Goal: Transaction & Acquisition: Purchase product/service

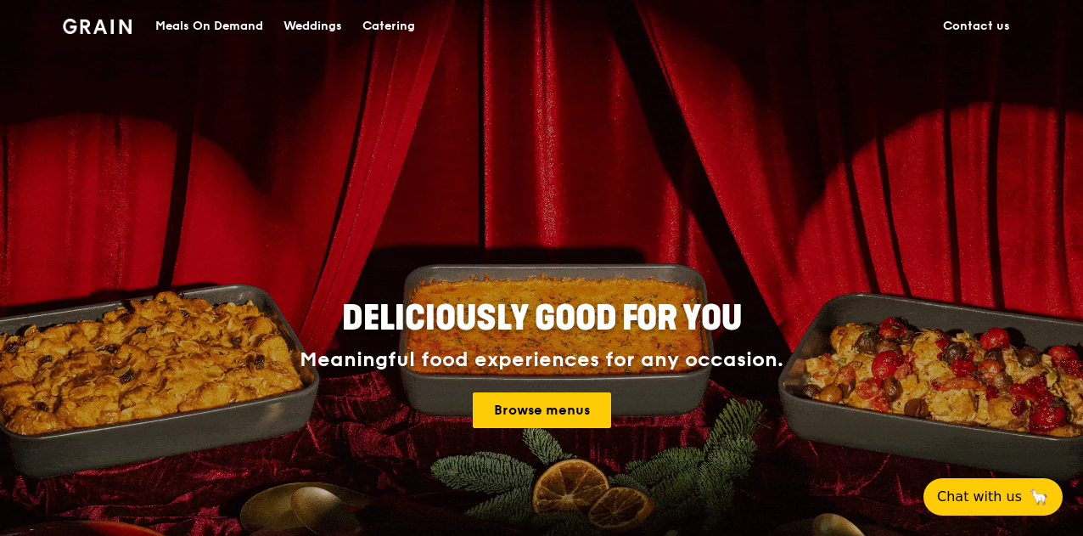
click at [225, 16] on div "Meals On Demand" at bounding box center [209, 26] width 108 height 51
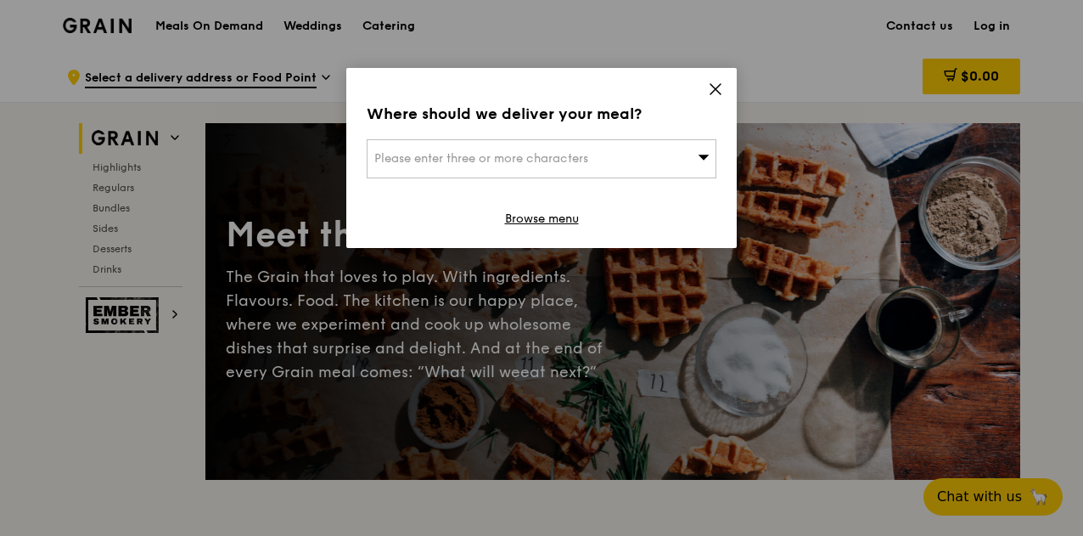
click at [703, 155] on icon at bounding box center [704, 157] width 11 height 5
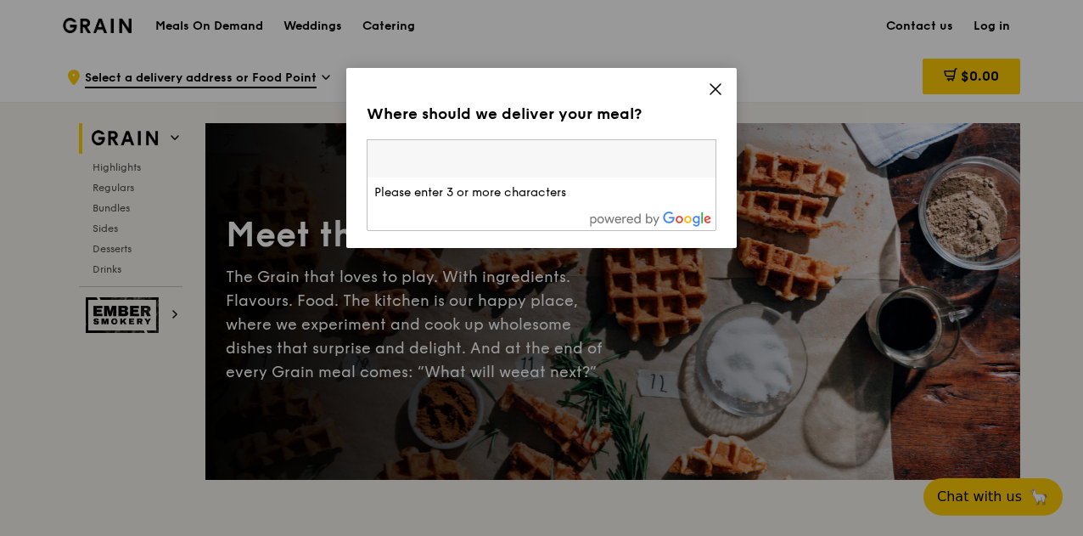
click at [473, 155] on input "search" at bounding box center [542, 158] width 348 height 37
paste input "[STREET_ADDRESS][PERSON_NAME]"
type input "[STREET_ADDRESS][PERSON_NAME]"
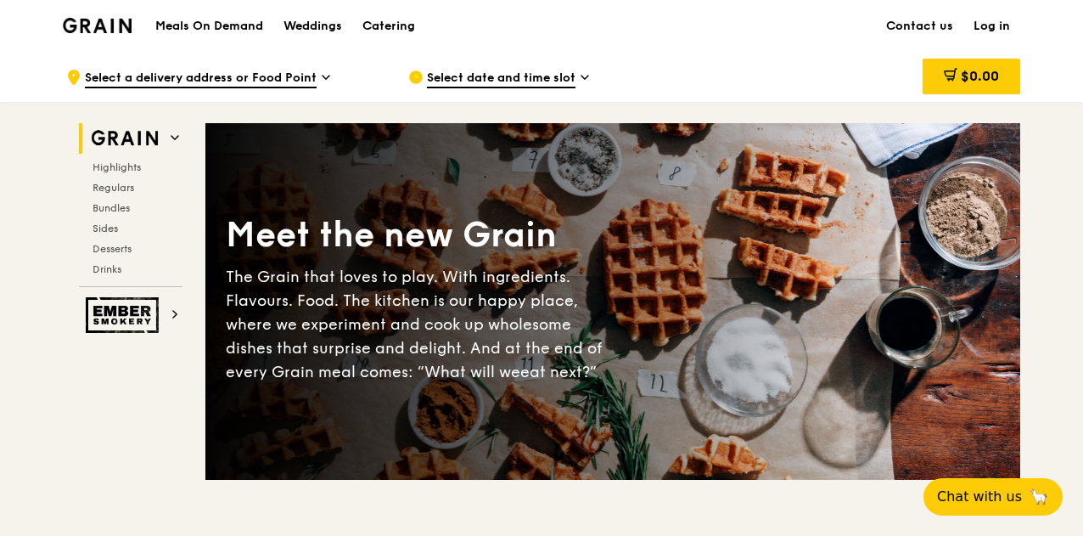
click at [323, 70] on icon at bounding box center [326, 77] width 8 height 15
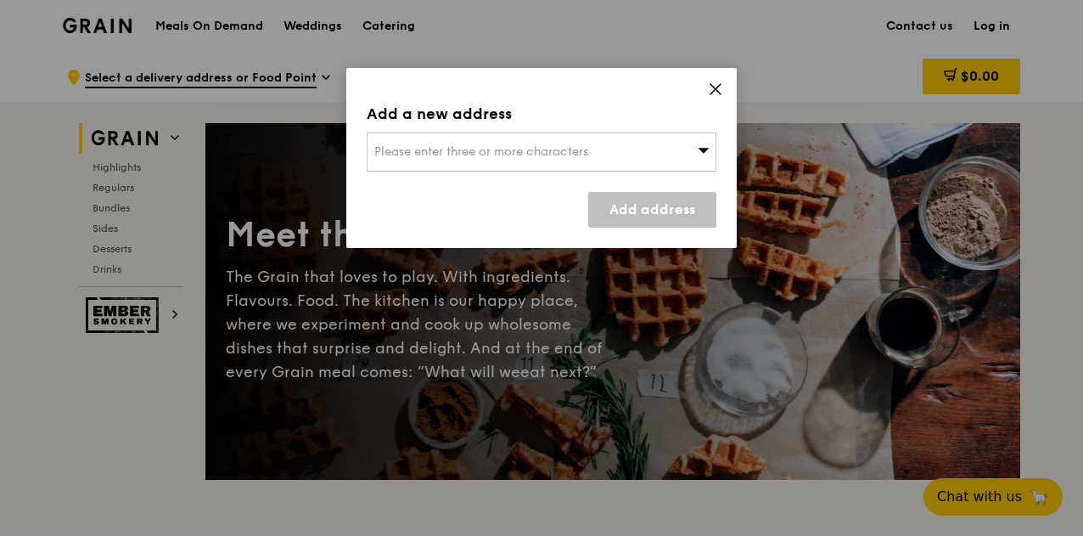
click at [446, 140] on div "Please enter three or more characters" at bounding box center [542, 151] width 350 height 39
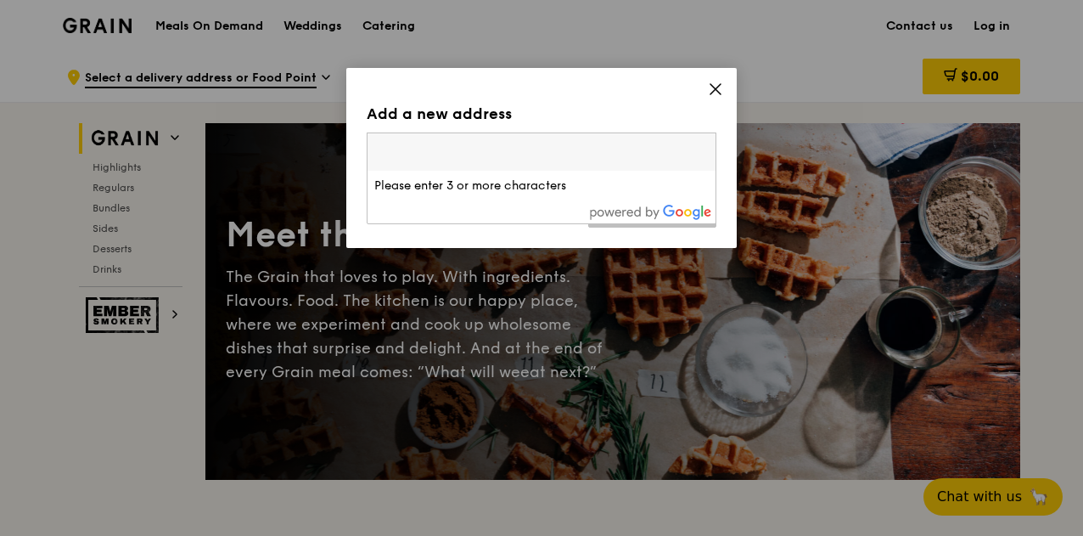
type input "[STREET_ADDRESS][PERSON_NAME]"
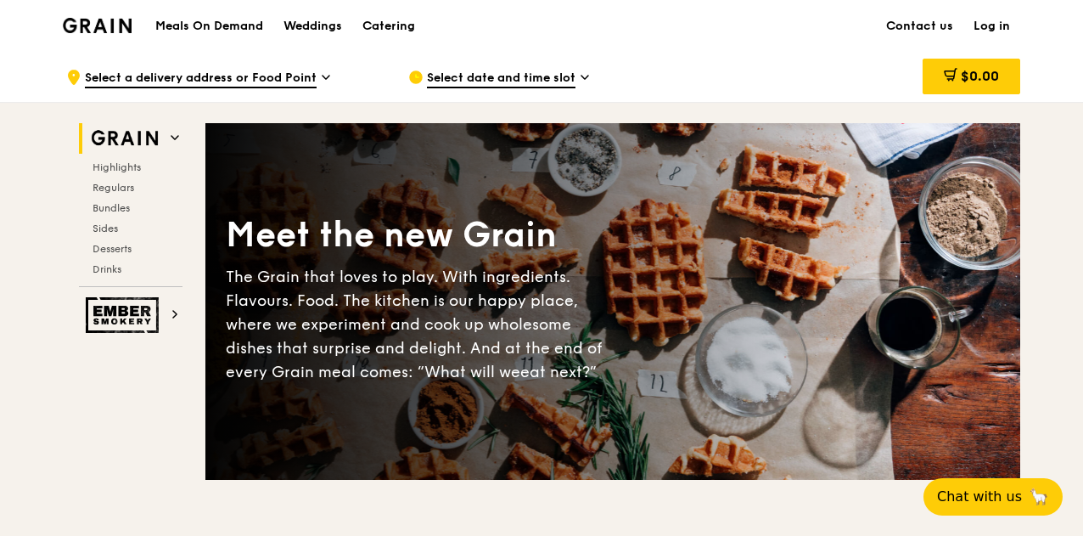
click at [511, 81] on span "Select date and time slot" at bounding box center [501, 79] width 149 height 19
click at [320, 67] on div ".cls-1 { fill: none; stroke: #fff; stroke-linecap: round; stroke-linejoin: roun…" at bounding box center [223, 77] width 315 height 51
click at [115, 198] on div "Highlights Regulars Bundles Sides Desserts Drinks" at bounding box center [131, 217] width 104 height 115
click at [115, 202] on span "Bundles" at bounding box center [113, 208] width 40 height 12
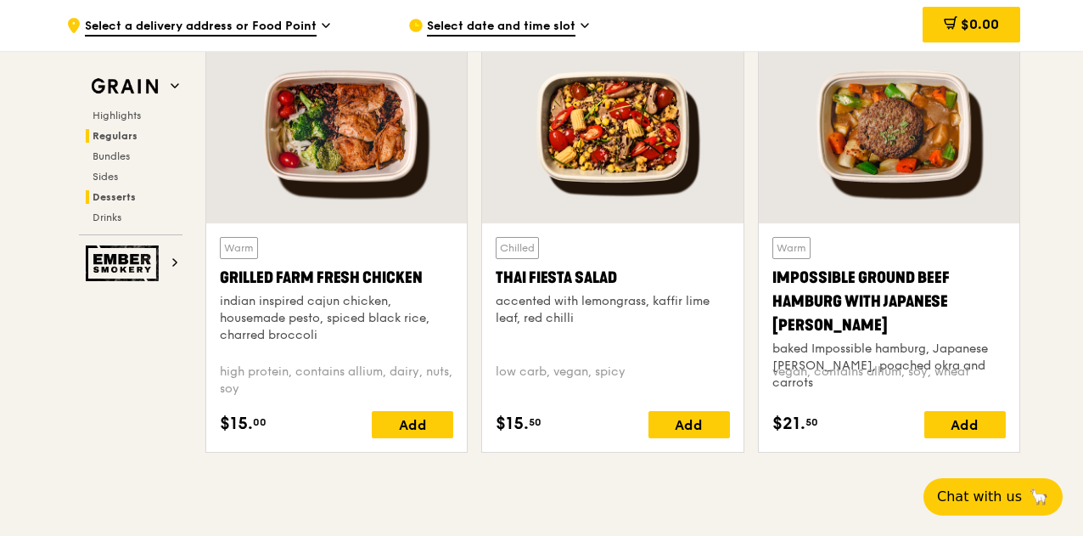
scroll to position [2425, 0]
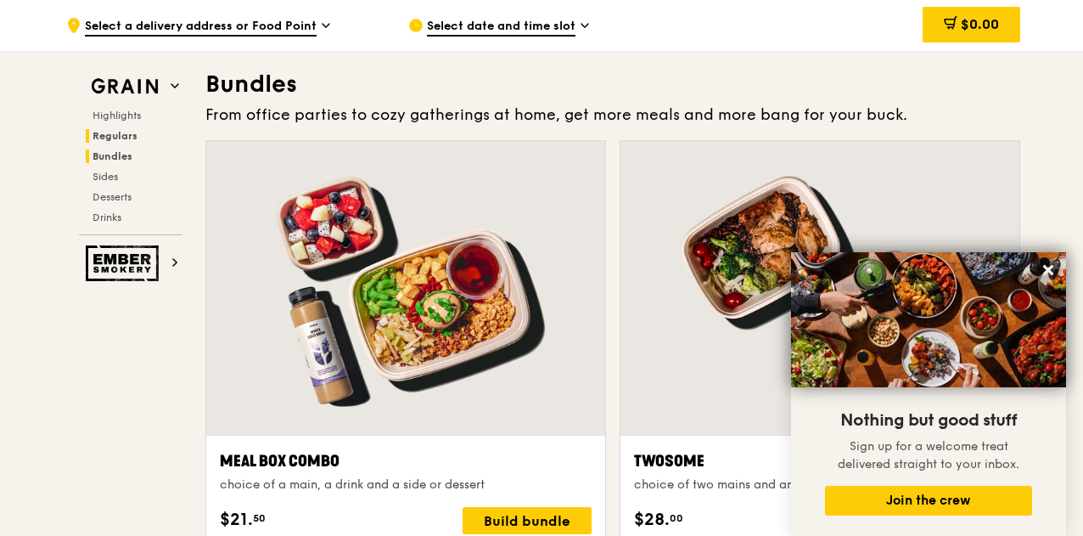
click at [122, 138] on span "Regulars" at bounding box center [115, 136] width 45 height 12
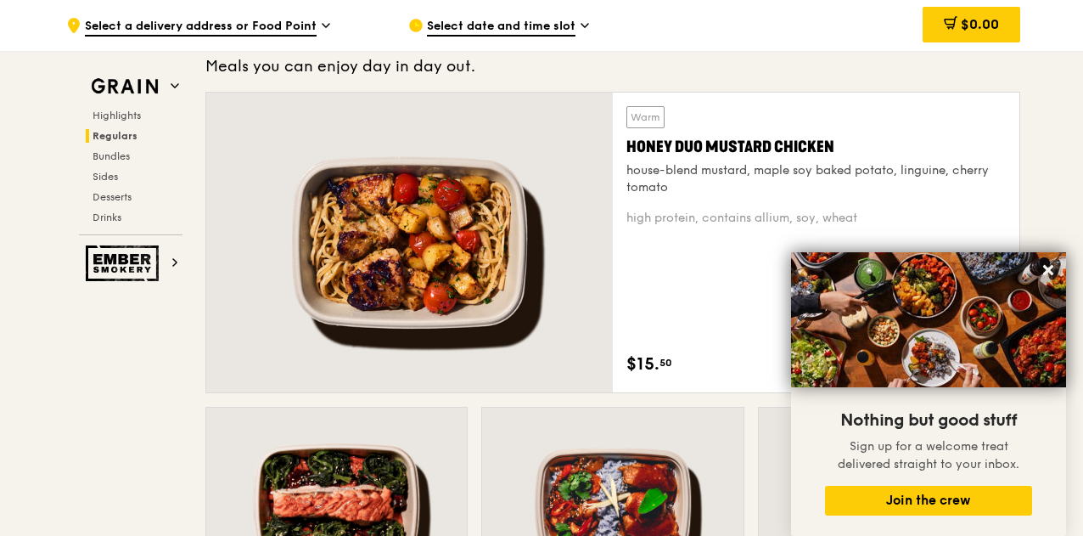
scroll to position [1098, 0]
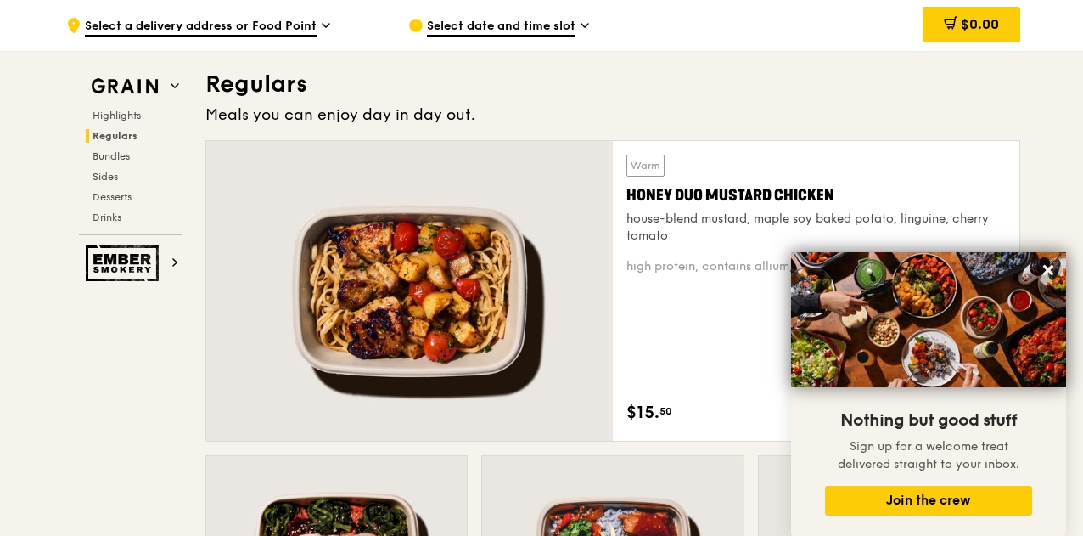
click at [1053, 276] on icon at bounding box center [1048, 269] width 15 height 15
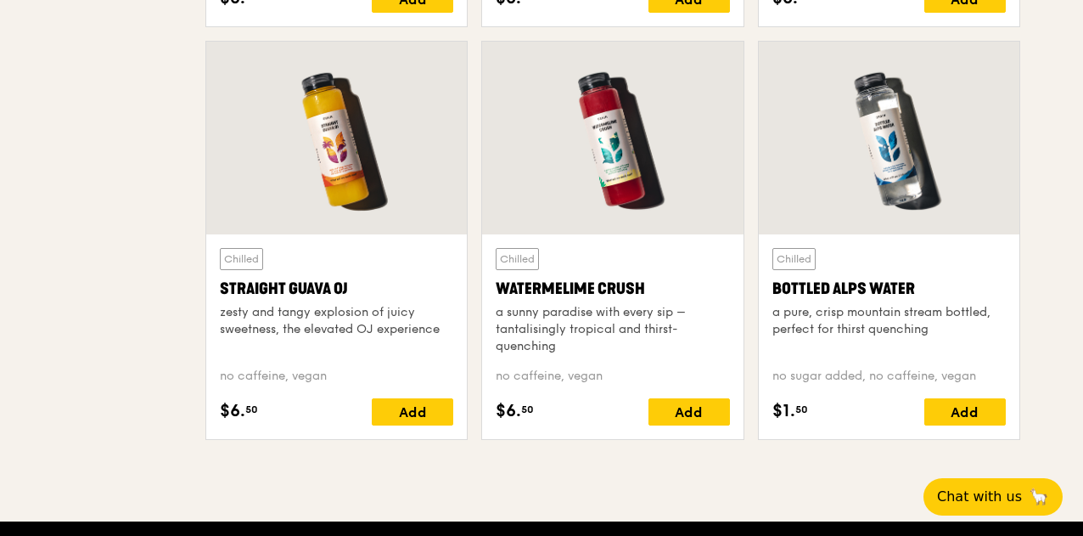
scroll to position [0, 0]
